Goal: Communication & Community: Answer question/provide support

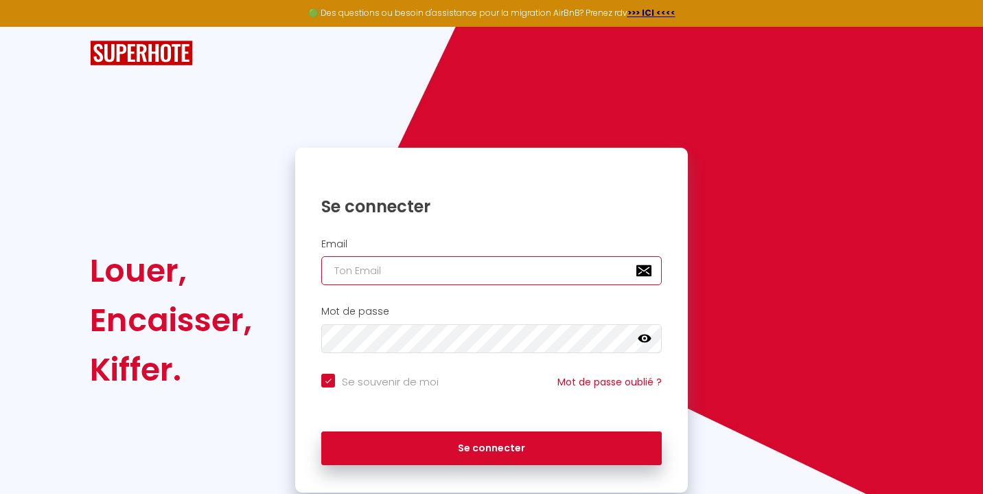
type input "[DOMAIN_NAME][EMAIL_ADDRESS][DOMAIN_NAME]"
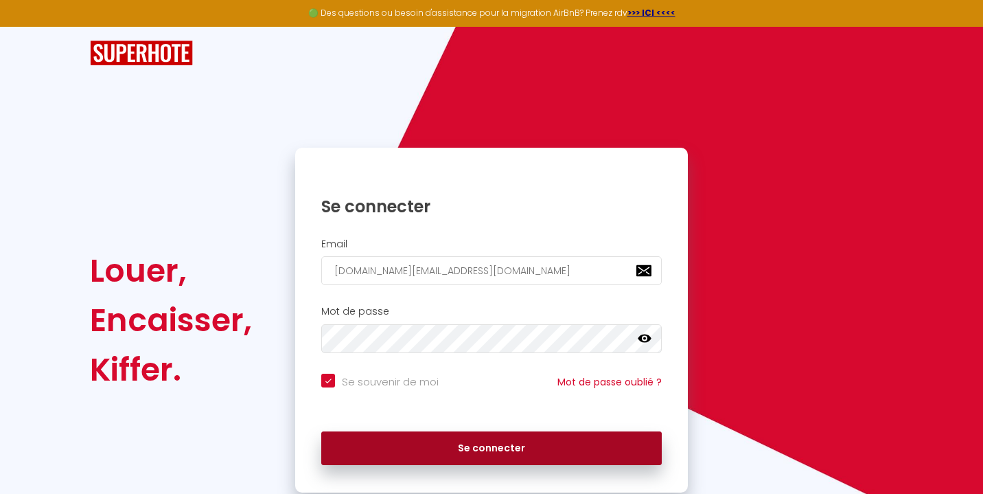
click at [418, 447] on button "Se connecter" at bounding box center [491, 448] width 341 height 34
checkbox input "true"
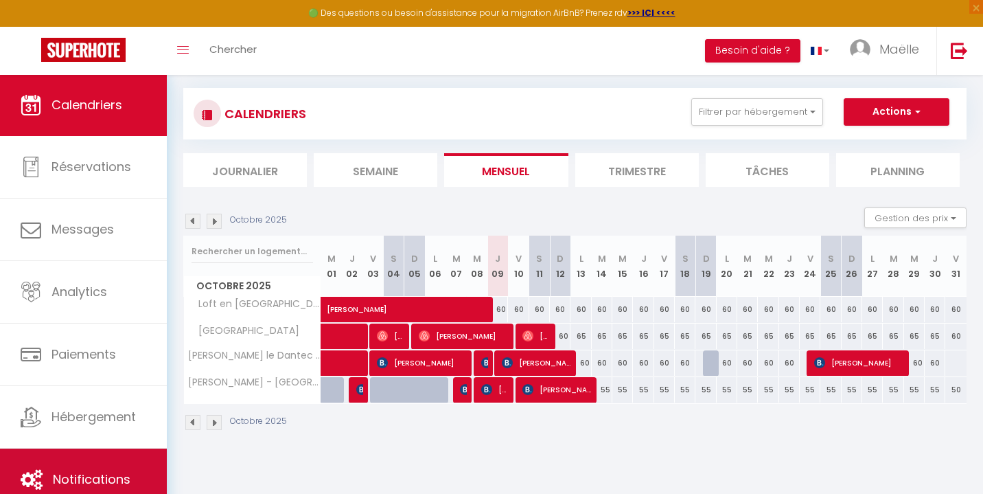
scroll to position [74, 0]
click at [98, 476] on span "Notifications" at bounding box center [92, 478] width 78 height 17
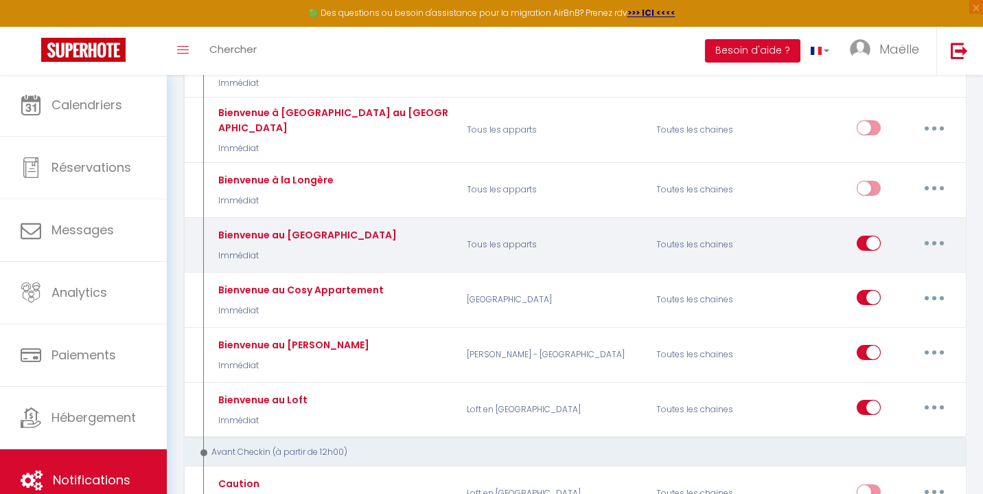
scroll to position [358, 0]
click at [868, 234] on input "checkbox" at bounding box center [869, 244] width 24 height 21
checkbox input "false"
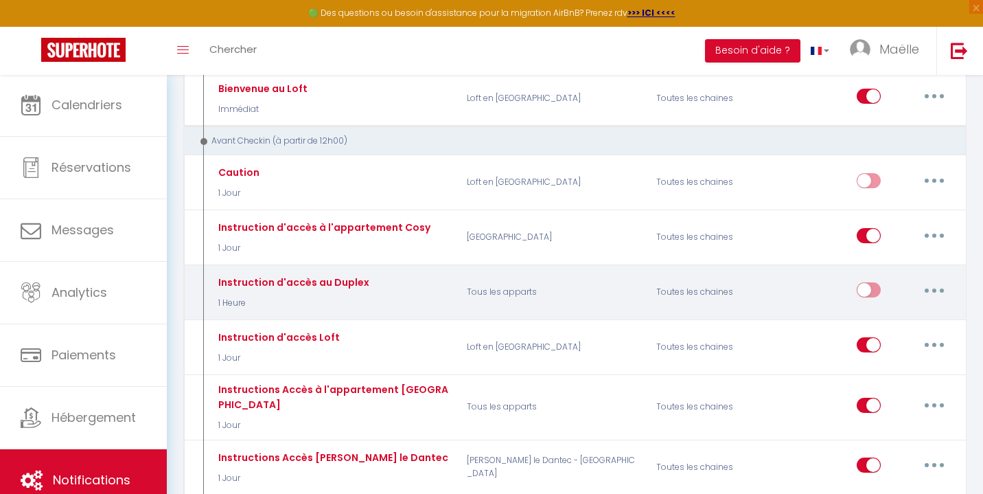
scroll to position [672, 0]
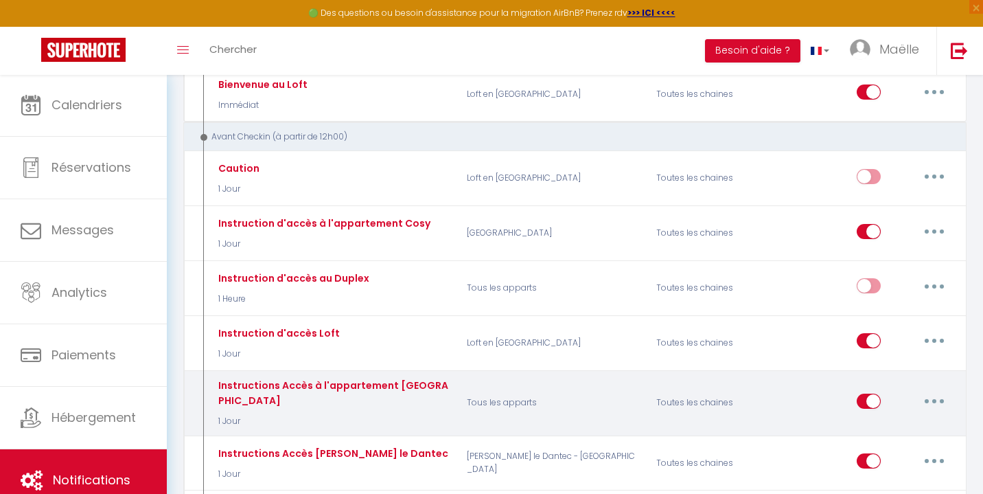
click at [867, 393] on input "checkbox" at bounding box center [869, 403] width 24 height 21
checkbox input "false"
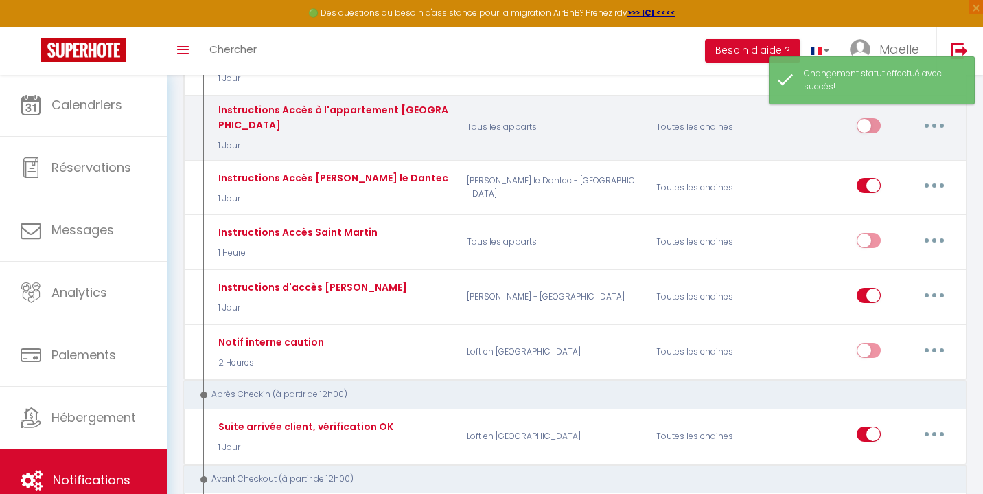
scroll to position [952, 0]
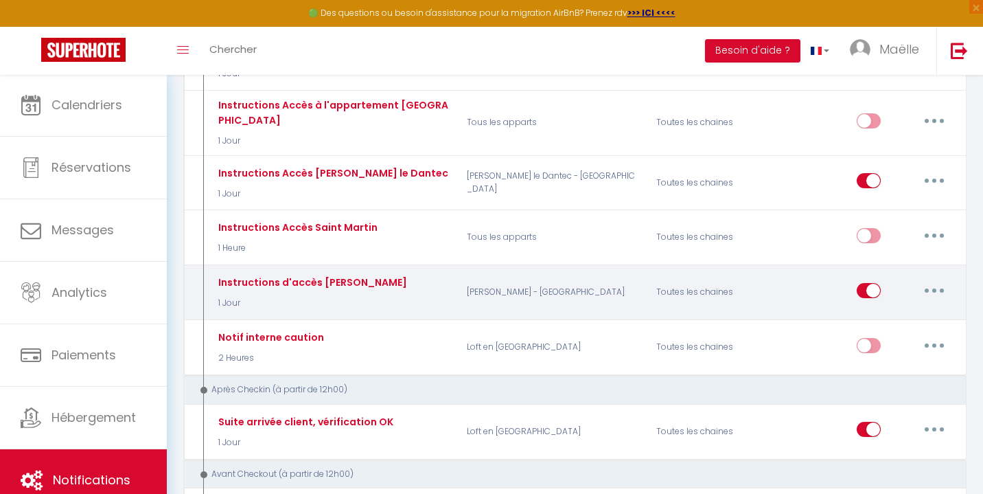
click at [934, 288] on icon "button" at bounding box center [934, 290] width 4 height 4
click at [871, 310] on link "Editer" at bounding box center [899, 321] width 102 height 23
type input "Instructions d'accès [PERSON_NAME]"
select select "1 Jour"
select select "if_booking_is_paid"
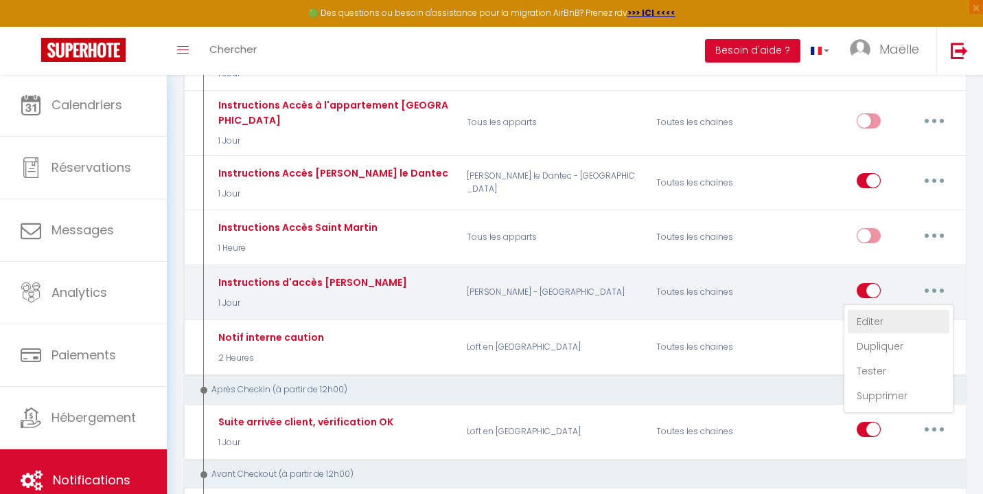
checkbox input "true"
checkbox input "false"
radio input "true"
type input "[CHECKING:DD-MM-YYYY]"
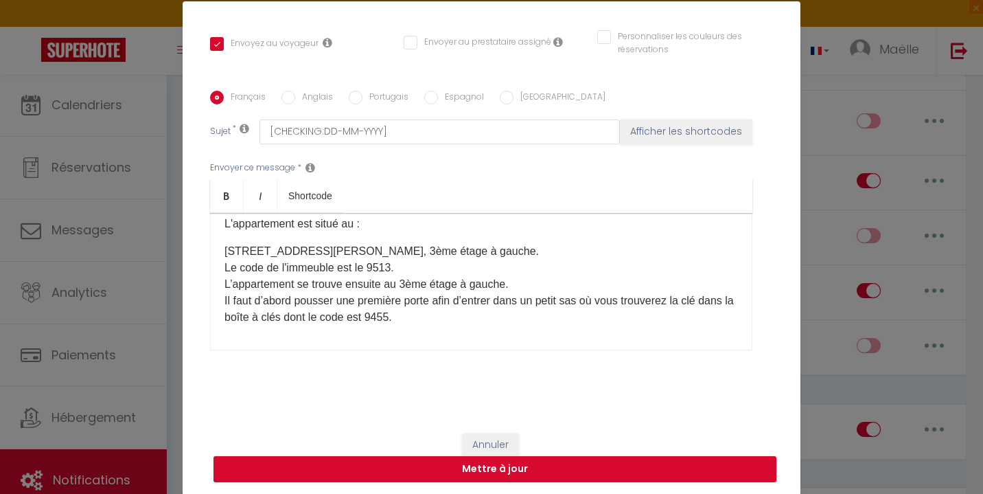
scroll to position [95, 0]
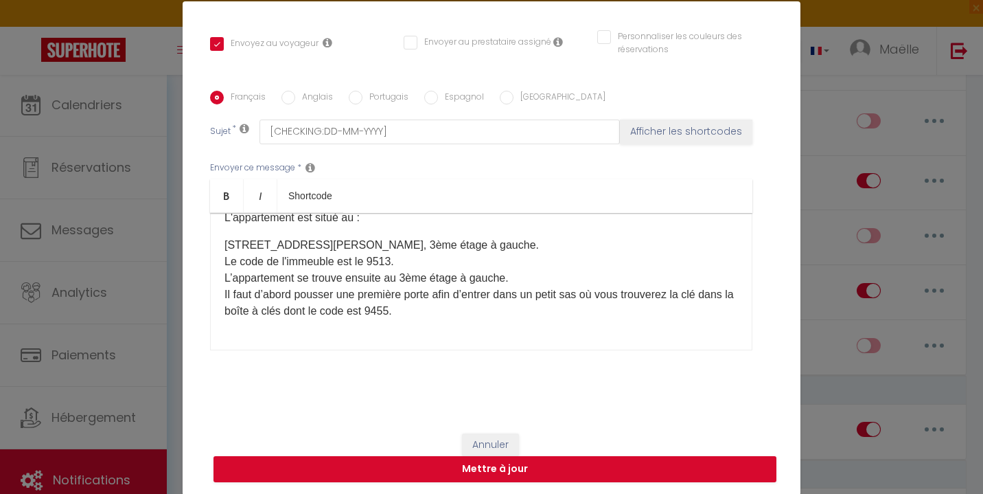
click at [401, 308] on p "Il faut d’abord pousser une première porte afin d’entrer dans un petit sas où v…" at bounding box center [482, 302] width 514 height 33
click at [496, 469] on button "Mettre à jour" at bounding box center [495, 469] width 563 height 26
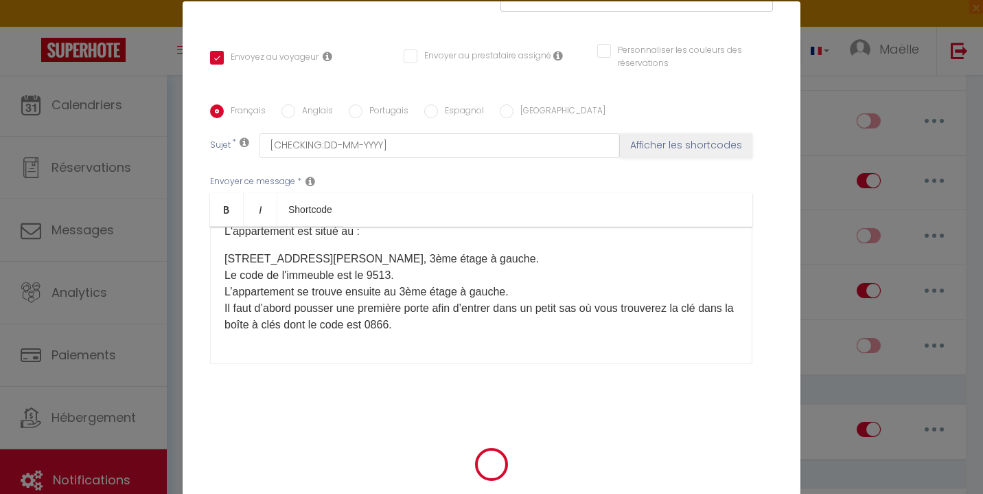
checkbox input "true"
checkbox input "false"
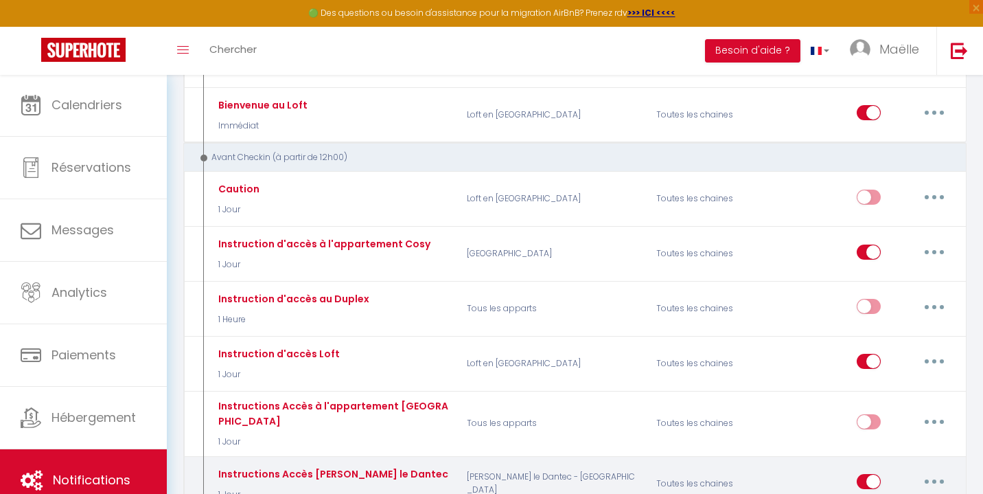
scroll to position [647, 0]
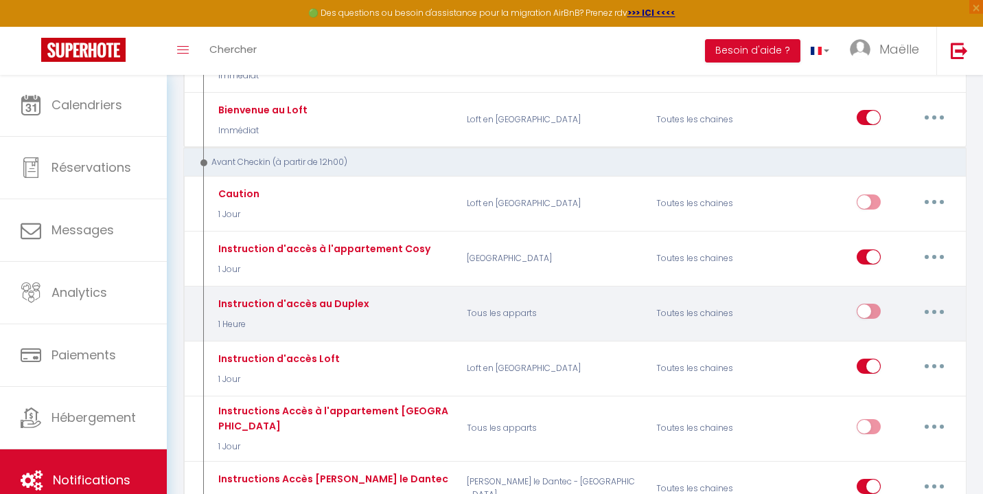
click at [915, 286] on div "Instruction d'accès au Duplex 1 Heure Tous les apparts Toutes les chaines Edite…" at bounding box center [574, 314] width 783 height 56
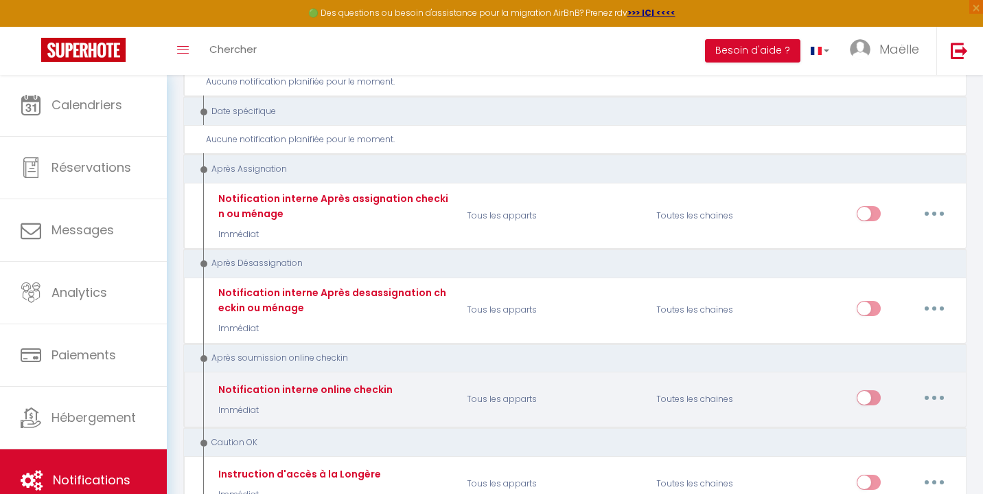
scroll to position [2867, 0]
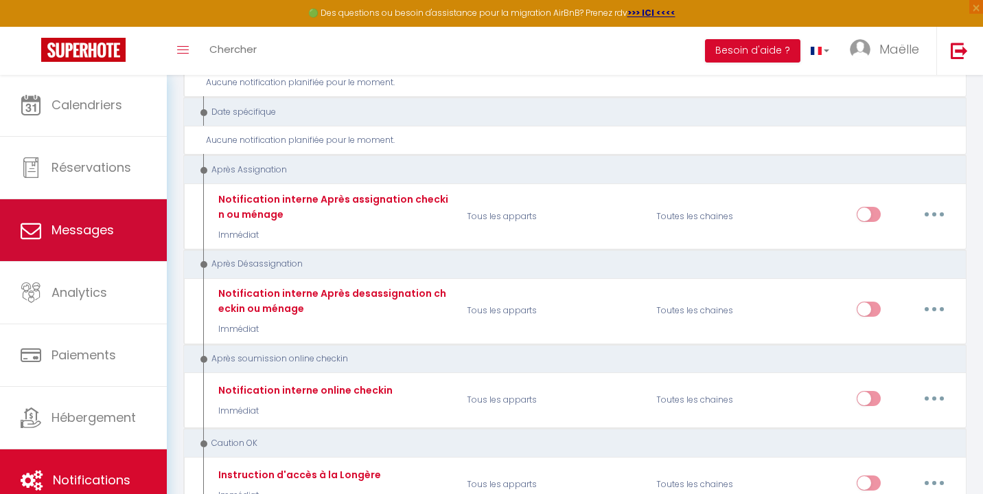
click at [141, 236] on link "Messages" at bounding box center [83, 230] width 167 height 62
select select "message"
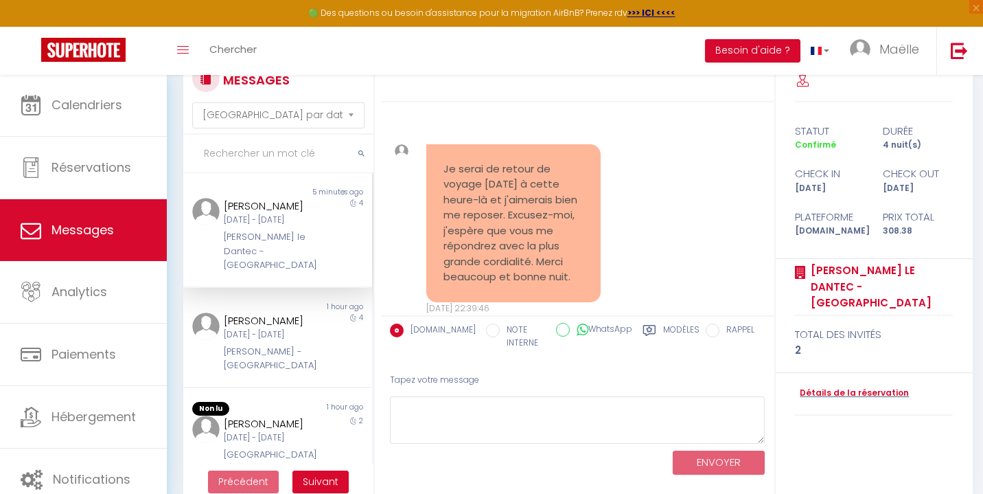
scroll to position [118, 0]
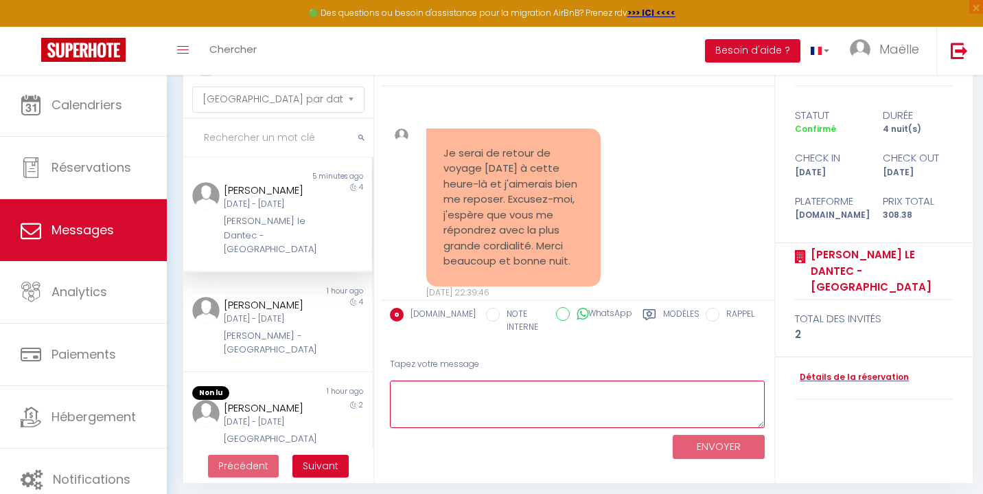
click at [443, 393] on textarea at bounding box center [578, 403] width 376 height 47
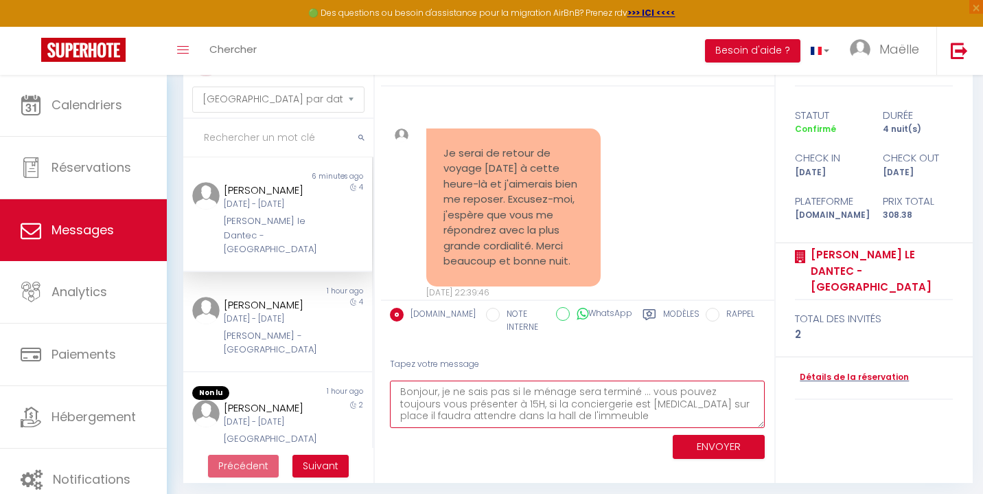
type textarea "Bonjour, je ne sais pas si le ménage sera terminé ... vous pouvez toujours vous…"
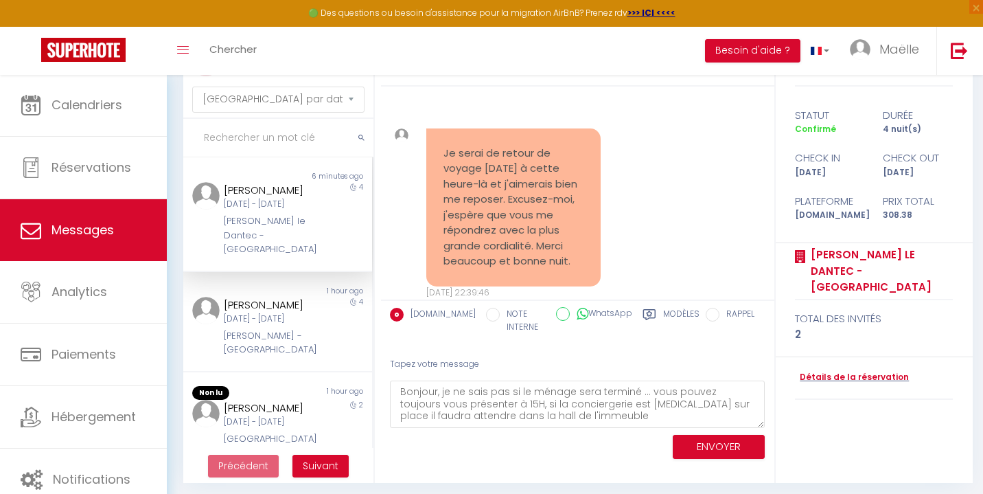
click at [720, 448] on button "ENVOYER" at bounding box center [719, 447] width 92 height 24
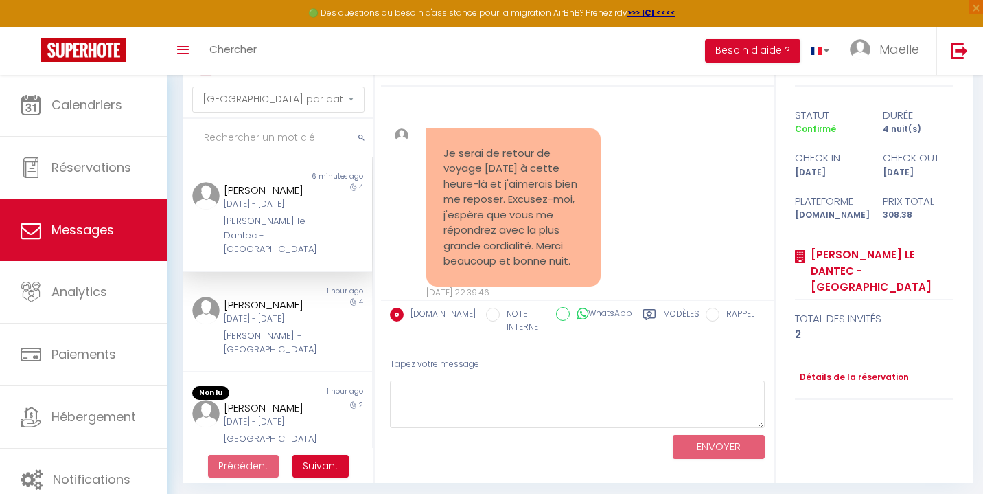
scroll to position [6866, 0]
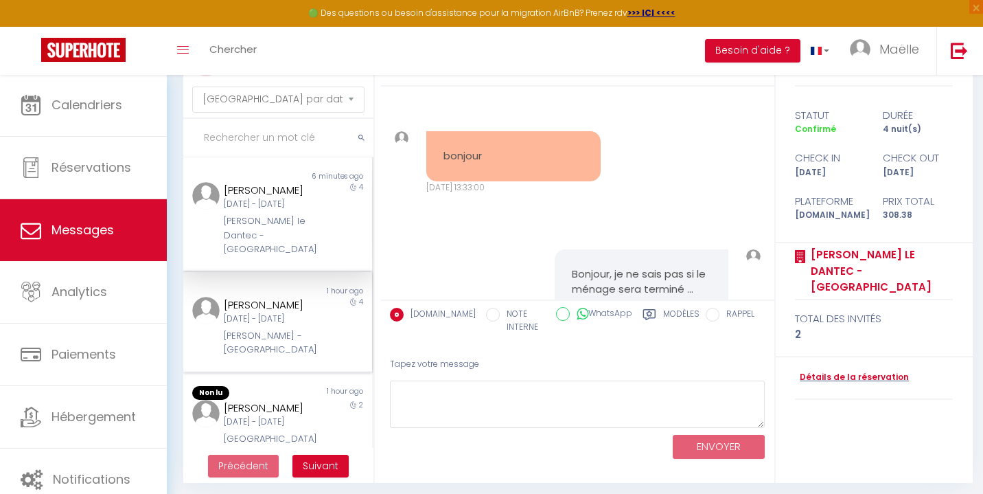
click at [286, 306] on div "[PERSON_NAME]" at bounding box center [270, 305] width 92 height 16
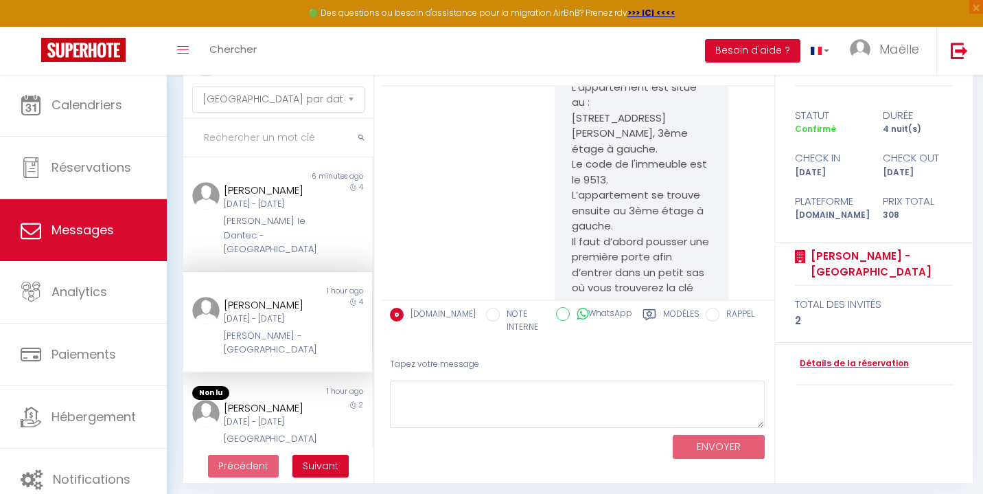
scroll to position [2147, 0]
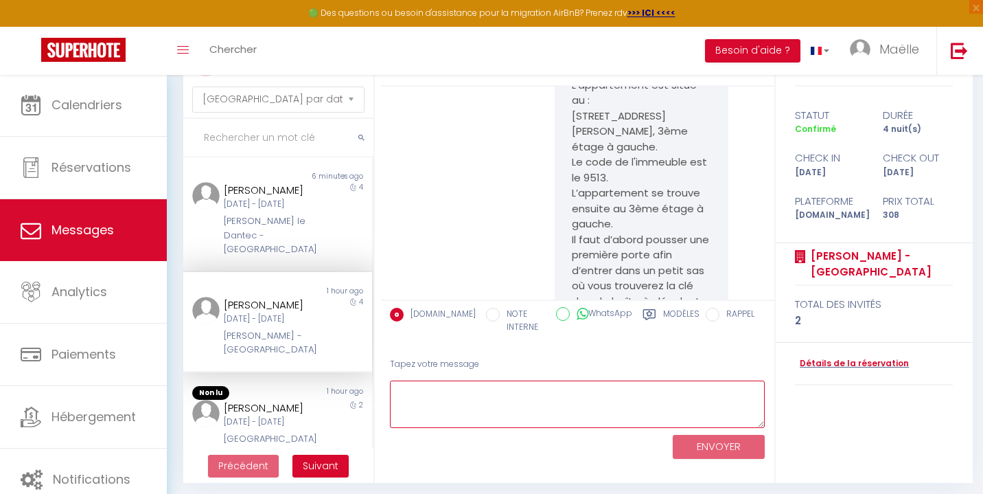
click at [435, 399] on textarea at bounding box center [578, 403] width 376 height 47
type textarea "le code du boitier à clé a changé c'est 0866"
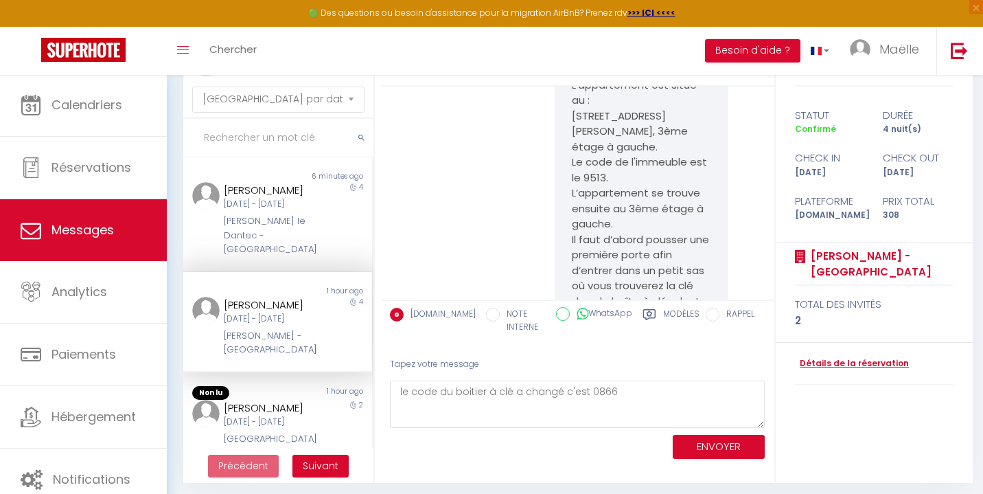
click at [748, 444] on button "ENVOYER" at bounding box center [719, 447] width 92 height 24
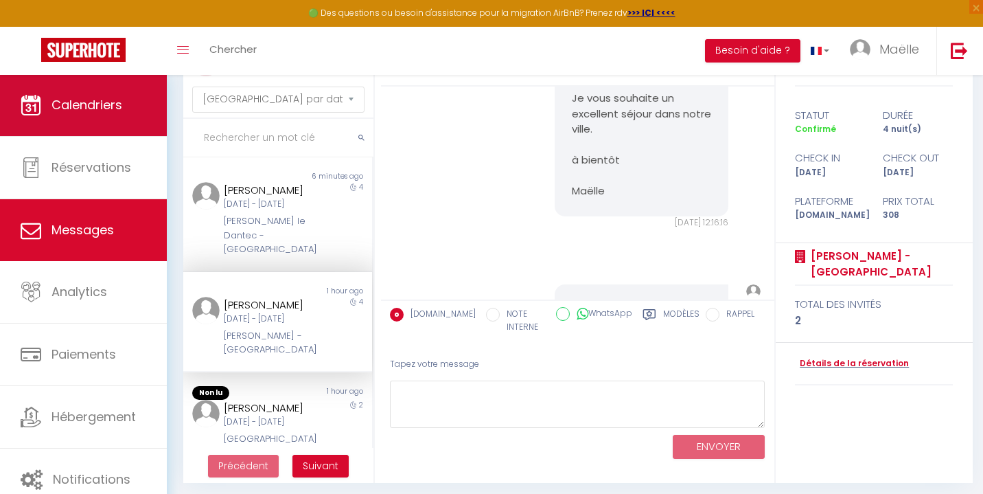
click at [103, 124] on link "Calendriers" at bounding box center [83, 105] width 167 height 62
